Goal: Task Accomplishment & Management: Use online tool/utility

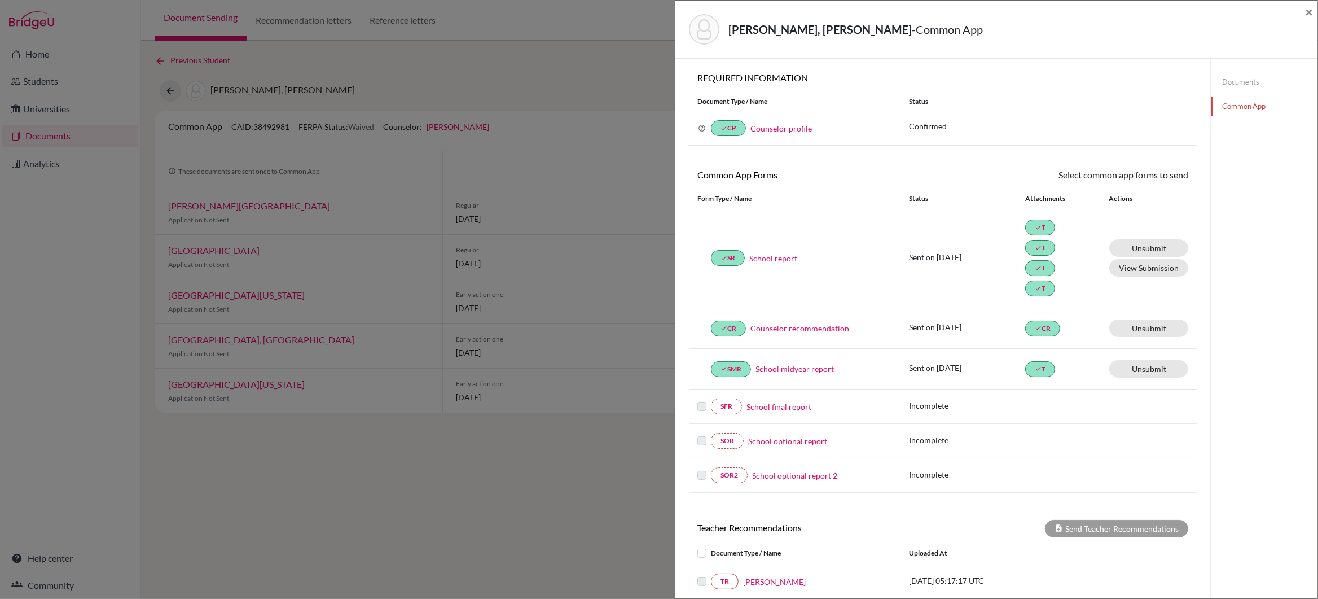
scroll to position [88, 0]
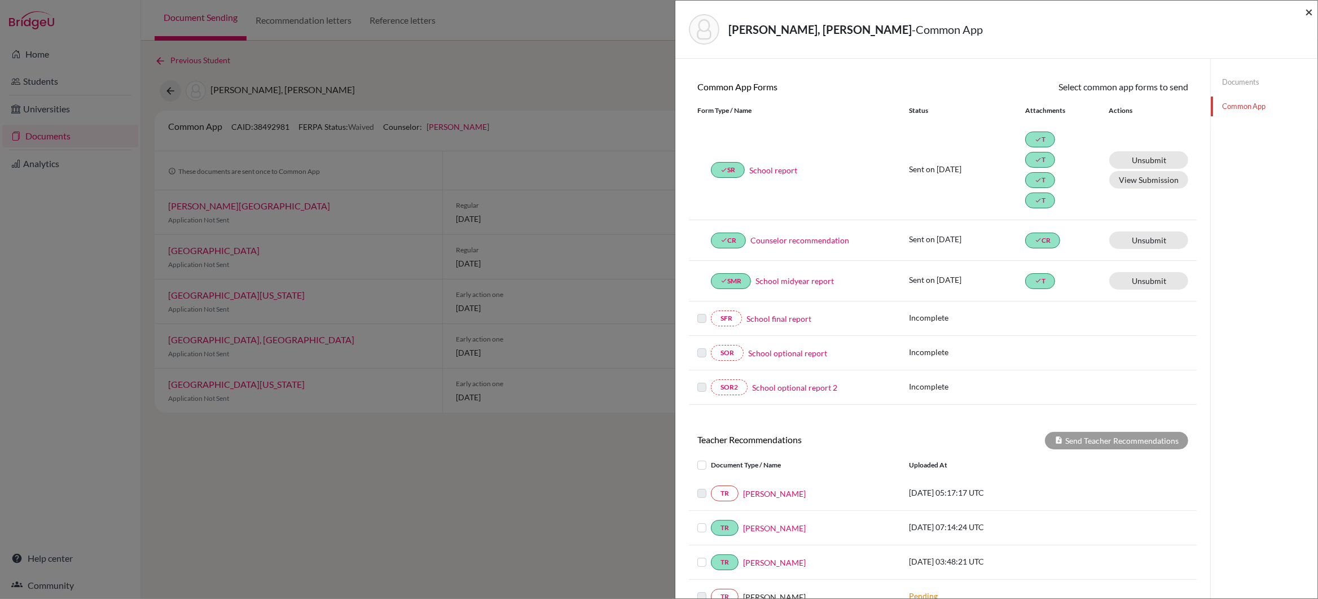
drag, startPoint x: 1308, startPoint y: 12, endPoint x: 1286, endPoint y: 20, distance: 22.7
click at [1308, 12] on span "×" at bounding box center [1309, 11] width 8 height 16
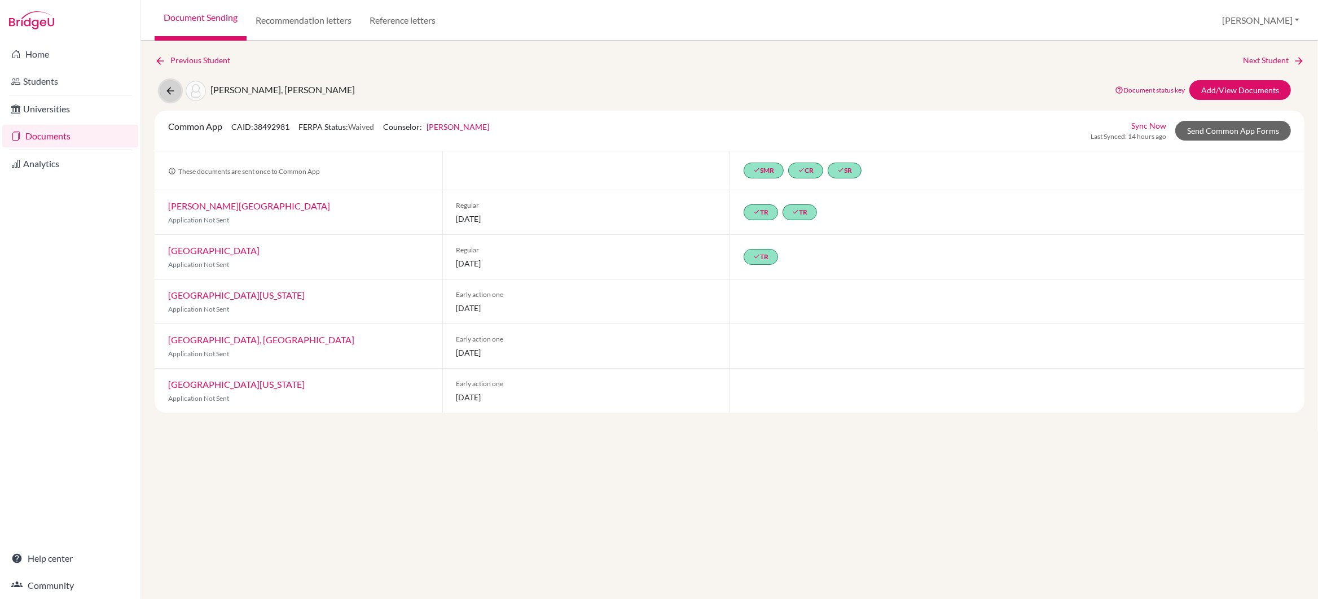
click at [170, 90] on icon at bounding box center [170, 90] width 11 height 11
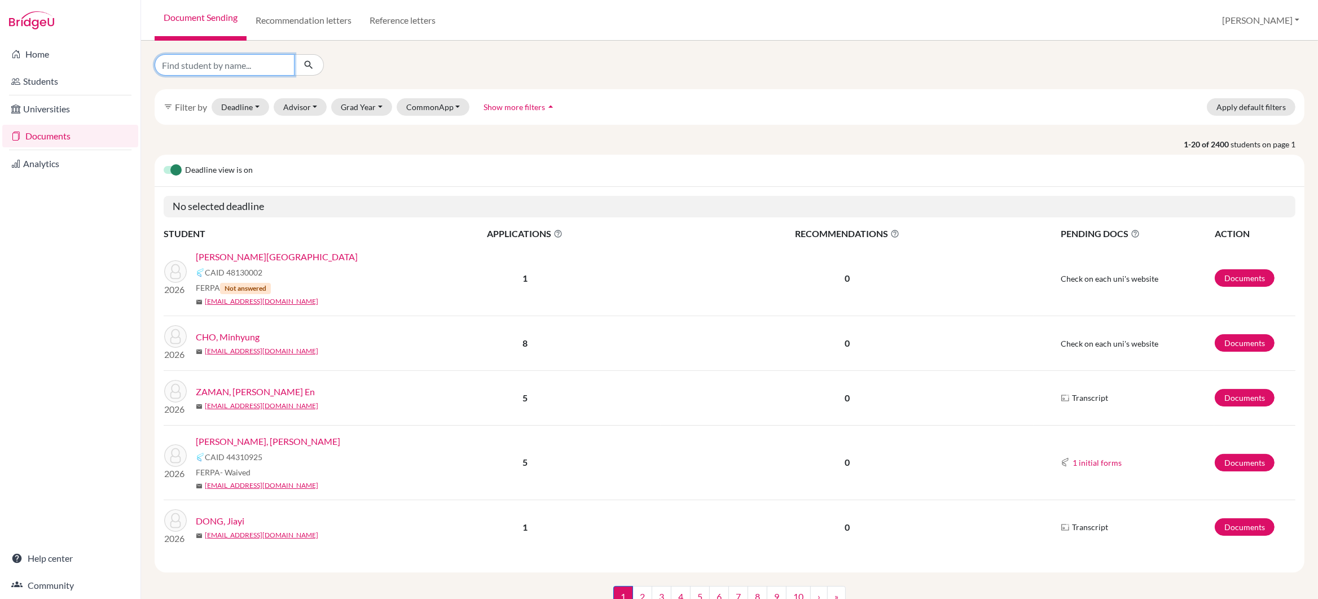
click at [242, 65] on input "Find student by name..." at bounding box center [225, 64] width 140 height 21
type input "goel"
click at [308, 64] on icon "submit" at bounding box center [308, 64] width 11 height 11
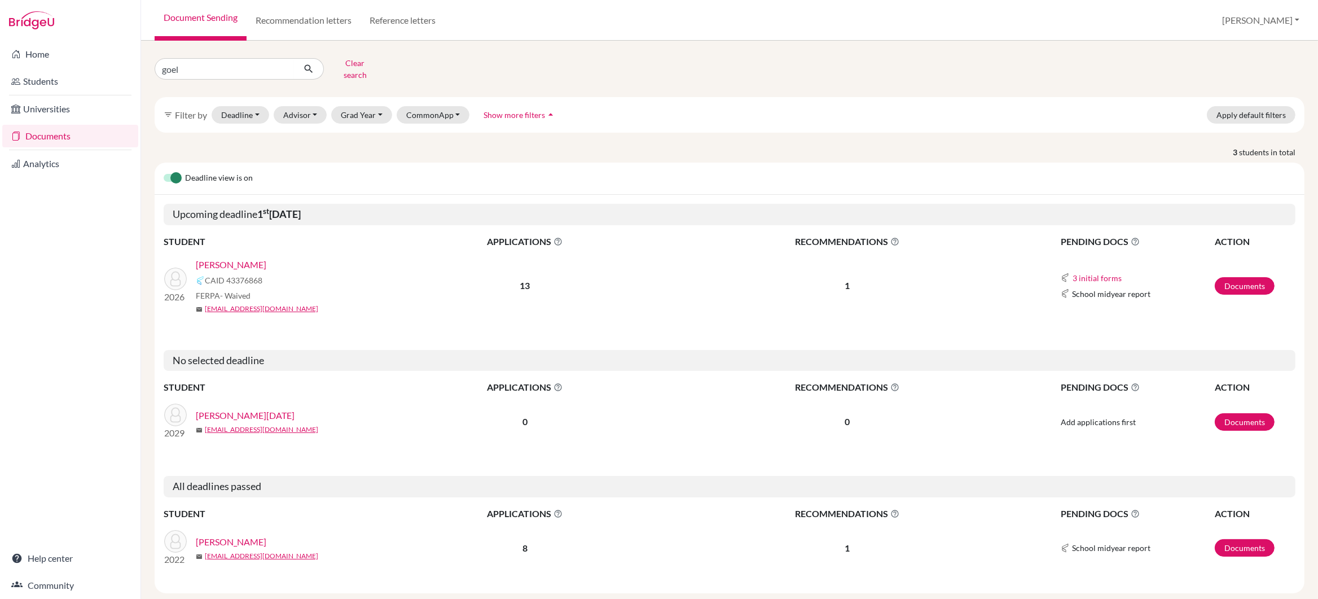
click at [221, 258] on link "GOEL, Ishaan" at bounding box center [231, 265] width 71 height 14
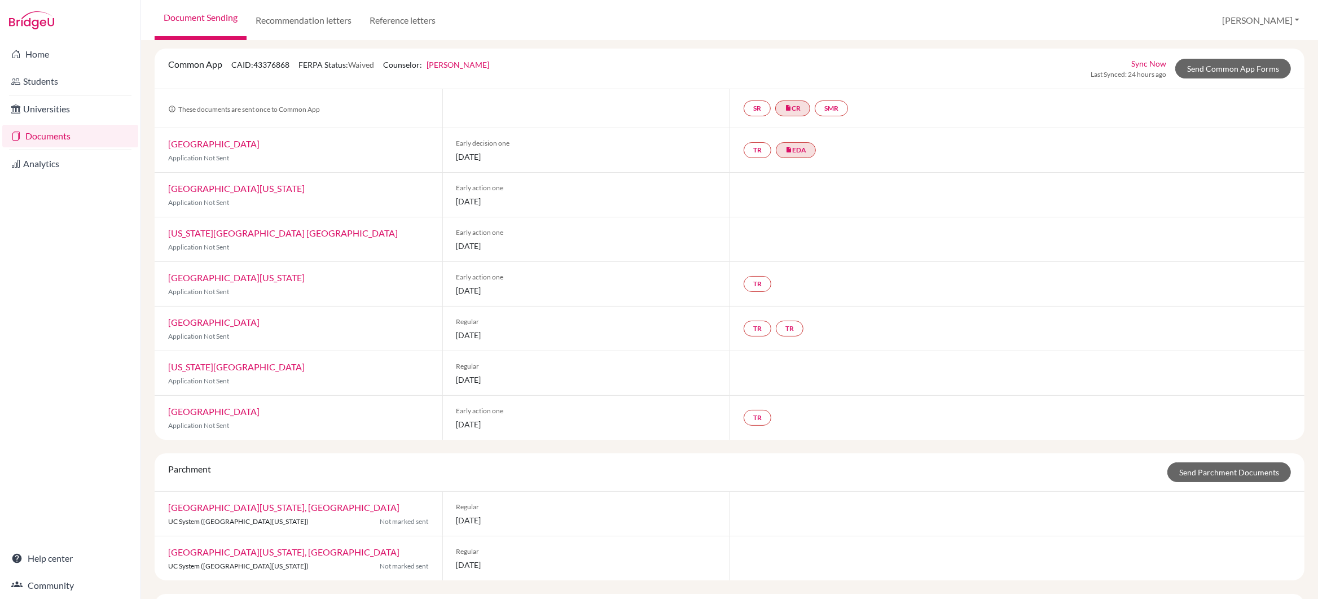
scroll to position [63, 0]
